Goal: Task Accomplishment & Management: Use online tool/utility

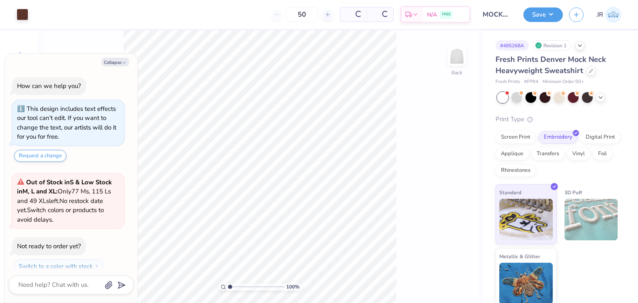
scroll to position [23, 0]
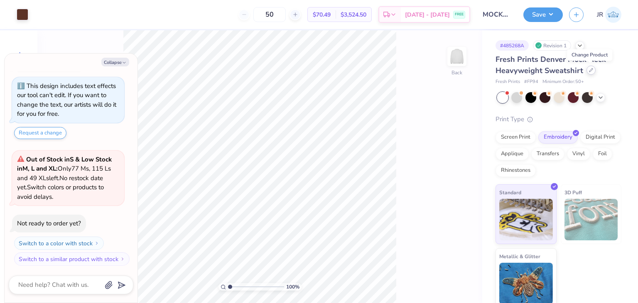
click at [591, 72] on icon at bounding box center [591, 70] width 4 height 4
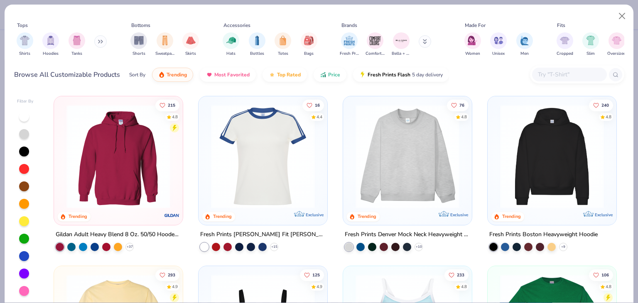
type textarea "x"
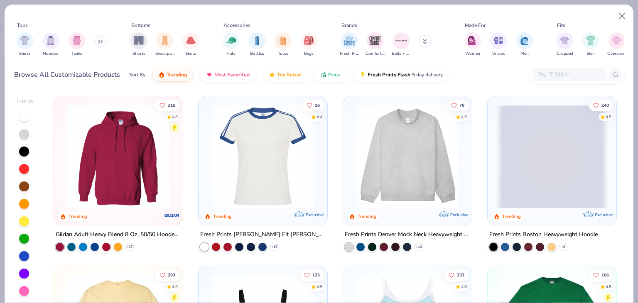
click at [554, 74] on input "text" at bounding box center [569, 75] width 64 height 10
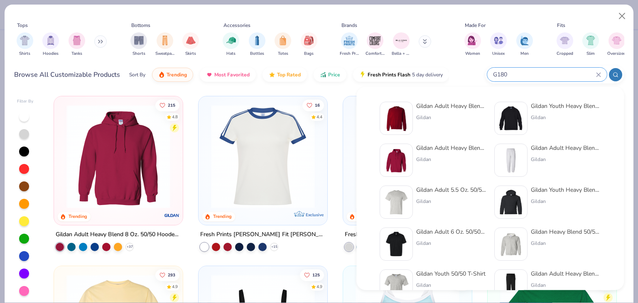
type input "G180"
click at [458, 113] on div "Gildan Adult Heavy Blend Adult 8 Oz. 50/50 Fleece Crew Gildan" at bounding box center [451, 118] width 70 height 33
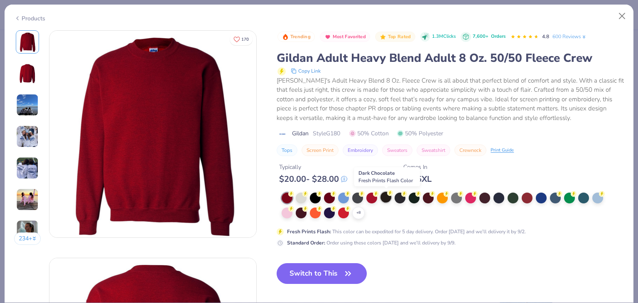
click at [387, 199] on div at bounding box center [386, 197] width 11 height 11
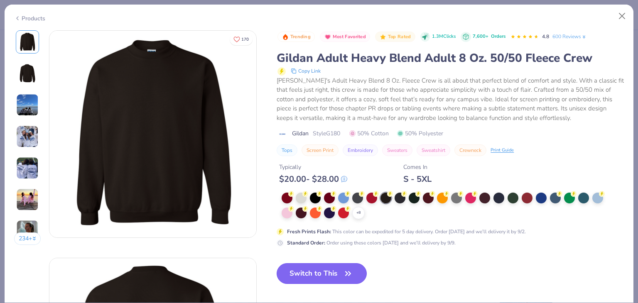
click at [322, 274] on button "Switch to This" at bounding box center [322, 273] width 90 height 21
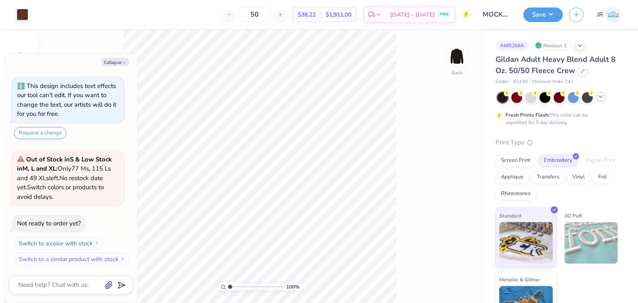
click at [600, 98] on icon at bounding box center [601, 97] width 7 height 7
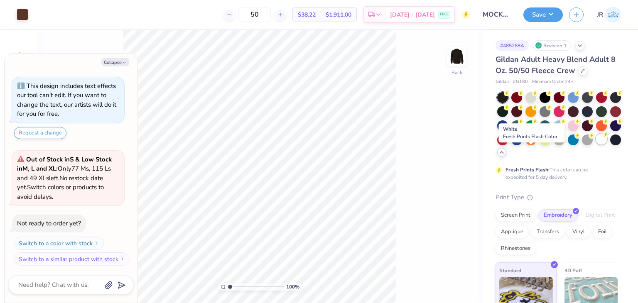
click at [596, 145] on div at bounding box center [601, 139] width 11 height 11
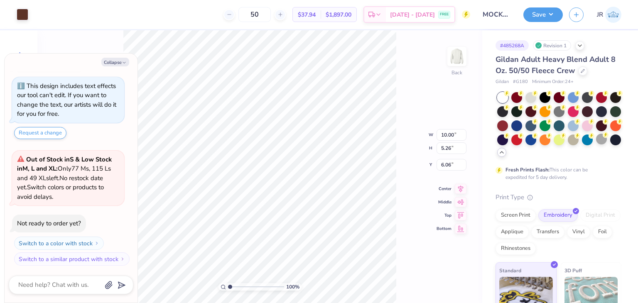
type textarea "x"
type input "3.48"
type textarea "x"
type input "3.00"
click at [538, 17] on button "Save" at bounding box center [543, 13] width 39 height 15
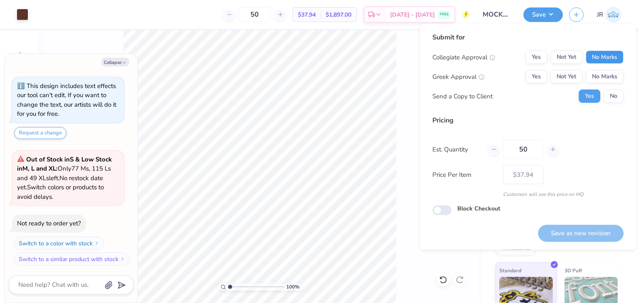
click at [610, 62] on button "No Marks" at bounding box center [605, 57] width 38 height 13
click at [610, 79] on button "No Marks" at bounding box center [605, 76] width 38 height 13
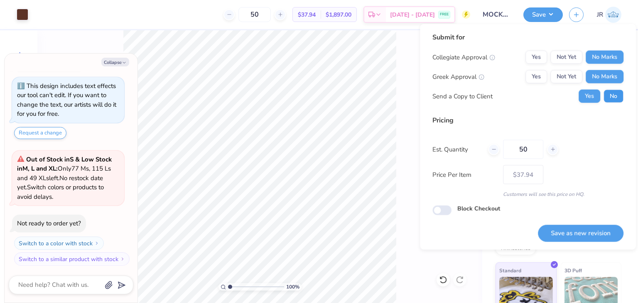
click at [618, 101] on button "No" at bounding box center [614, 96] width 20 height 13
type textarea "x"
click at [447, 213] on input "Block Checkout" at bounding box center [442, 211] width 19 height 10
checkbox input "true"
type textarea "x"
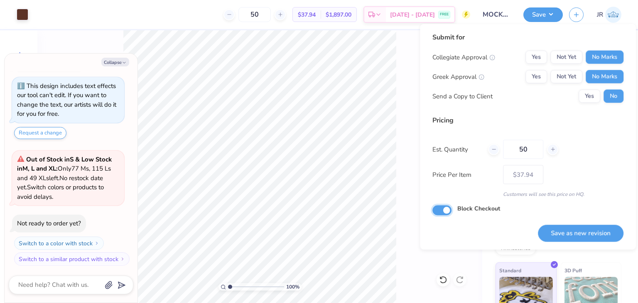
click at [437, 209] on input "Block Checkout" at bounding box center [442, 211] width 19 height 10
checkbox input "false"
type textarea "x"
click at [573, 235] on button "Save as new revision" at bounding box center [581, 233] width 86 height 17
type input "$37.94"
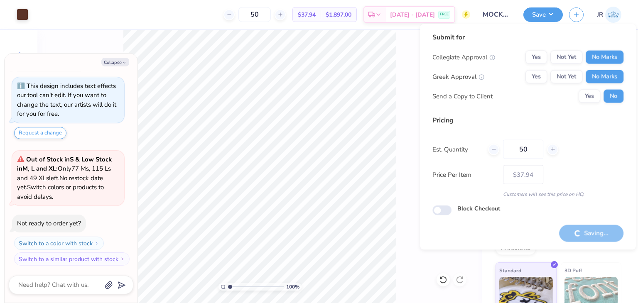
type textarea "x"
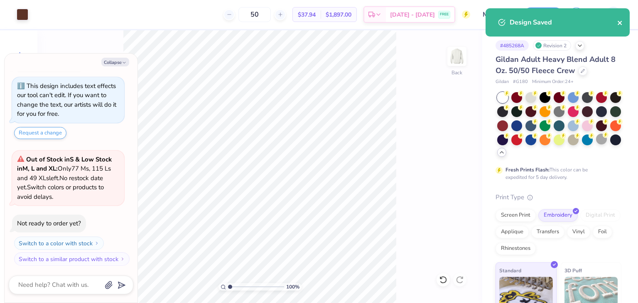
click at [621, 24] on icon "close" at bounding box center [620, 23] width 4 height 4
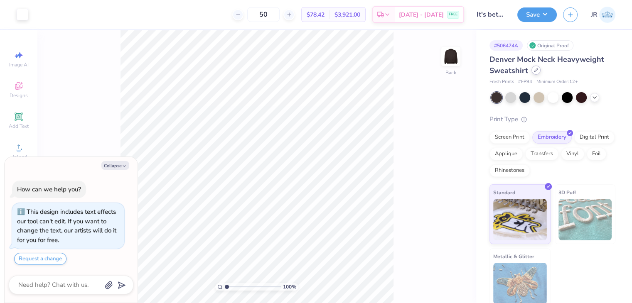
click at [538, 72] on icon at bounding box center [536, 70] width 4 height 4
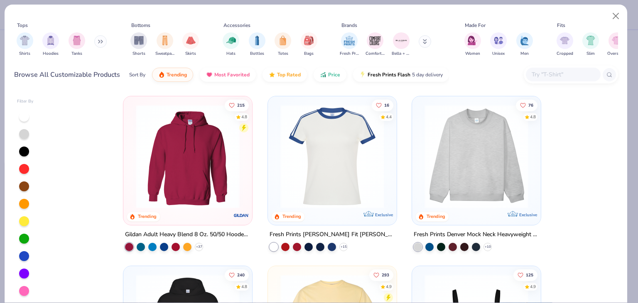
click at [553, 75] on input "text" at bounding box center [563, 75] width 64 height 10
type textarea "x"
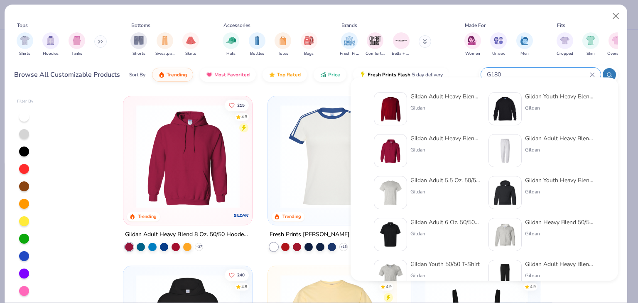
type input "G180"
click at [447, 112] on div "Gildan Adult Heavy Blend Adult 8 Oz. 50/50 Fleece Crew Gildan" at bounding box center [446, 108] width 70 height 33
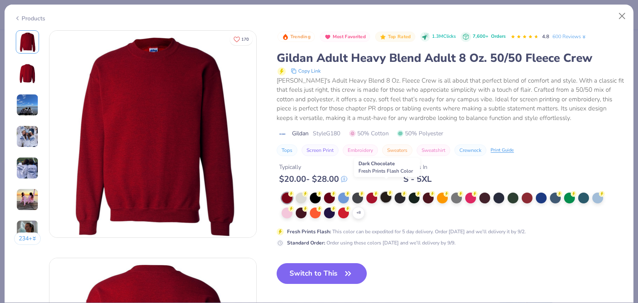
click at [387, 195] on div at bounding box center [386, 197] width 11 height 11
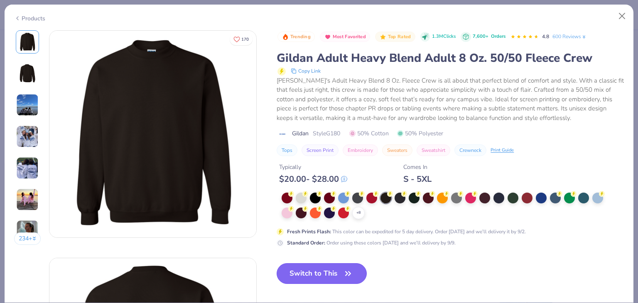
click at [321, 275] on button "Switch to This" at bounding box center [322, 273] width 90 height 21
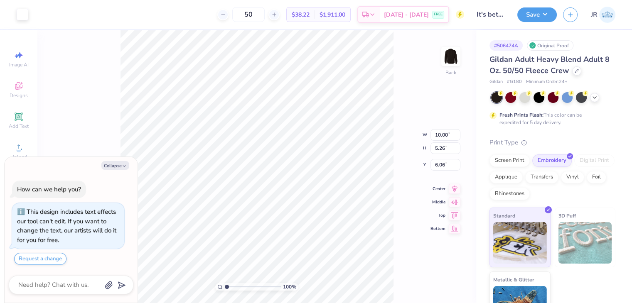
type textarea "x"
type input "3.95"
click at [548, 21] on button "Save" at bounding box center [536, 13] width 39 height 15
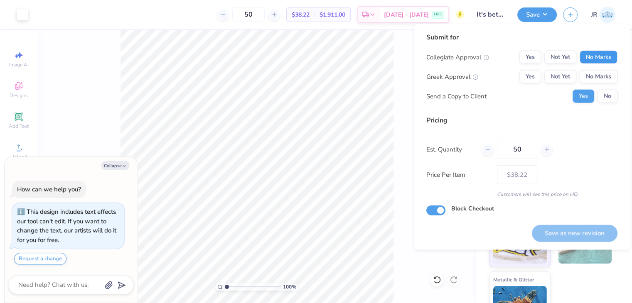
click at [589, 64] on button "No Marks" at bounding box center [599, 57] width 38 height 13
click at [594, 84] on button "No Marks" at bounding box center [599, 76] width 38 height 13
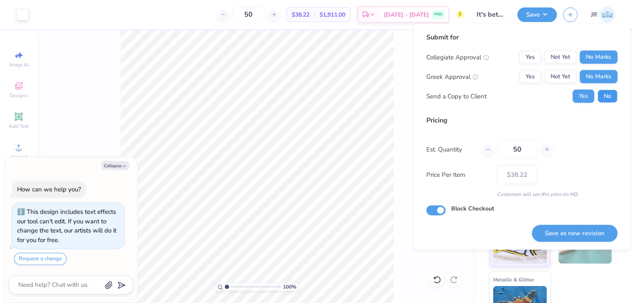
click at [604, 101] on button "No" at bounding box center [608, 96] width 20 height 13
type textarea "x"
click at [432, 216] on input "Block Checkout" at bounding box center [435, 211] width 19 height 10
checkbox input "false"
type textarea "x"
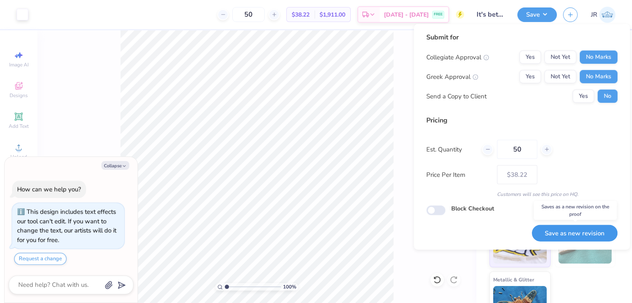
click at [548, 242] on button "Save as new revision" at bounding box center [575, 233] width 86 height 17
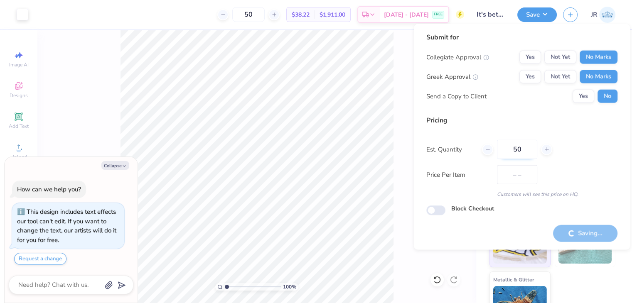
type input "$38.22"
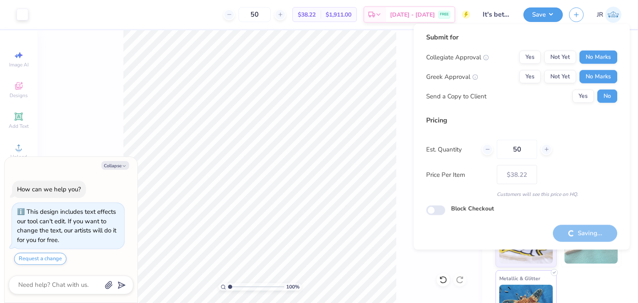
type textarea "x"
